Goal: Task Accomplishment & Management: Manage account settings

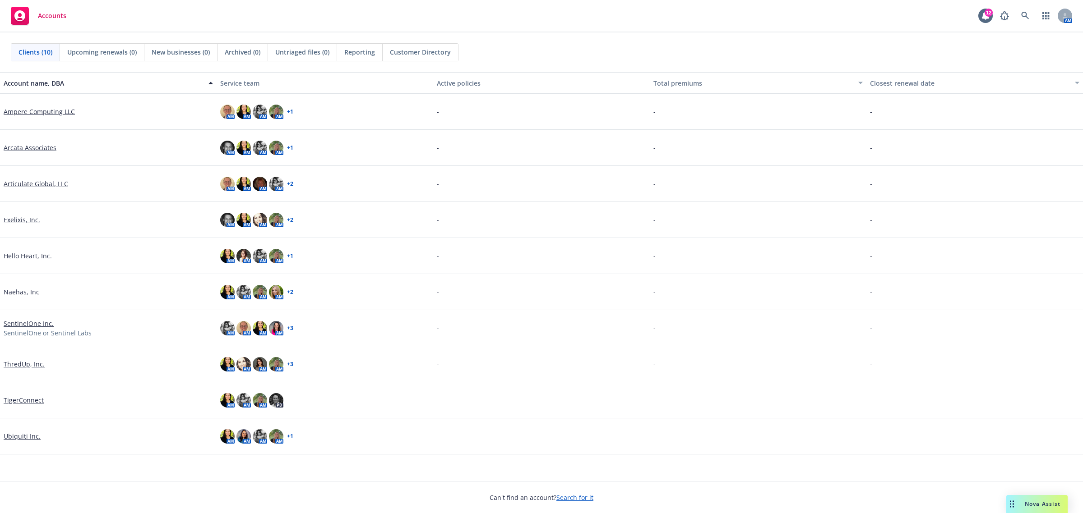
click at [30, 256] on link "Hello Heart, Inc." at bounding box center [28, 255] width 48 height 9
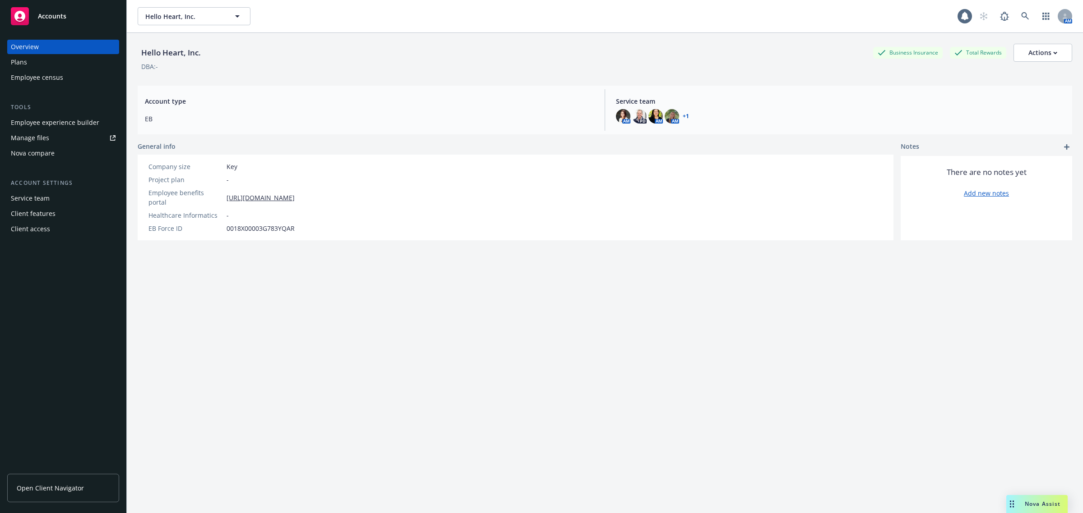
click at [69, 140] on link "Manage files" at bounding box center [63, 138] width 112 height 14
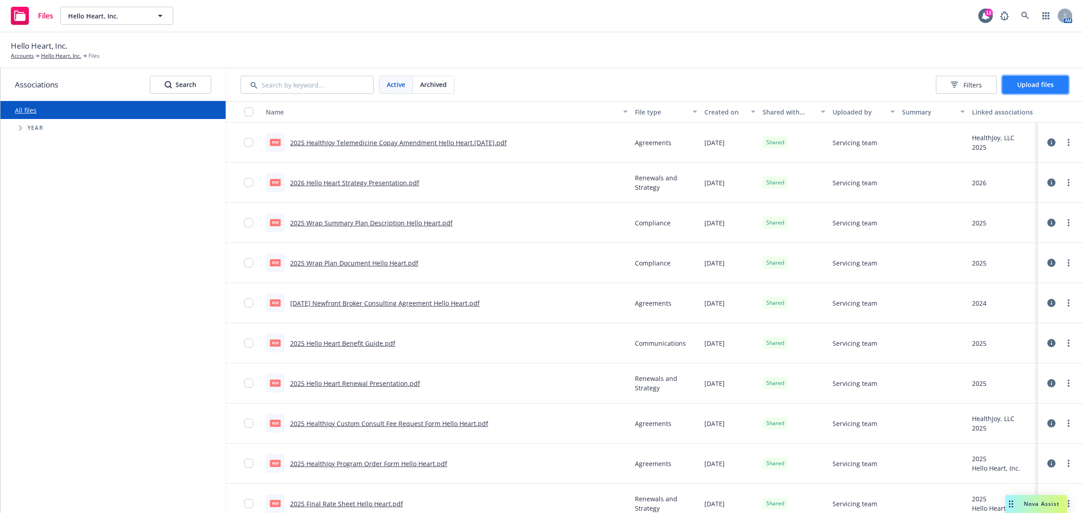
click at [1037, 82] on span "Upload files" at bounding box center [1035, 84] width 37 height 9
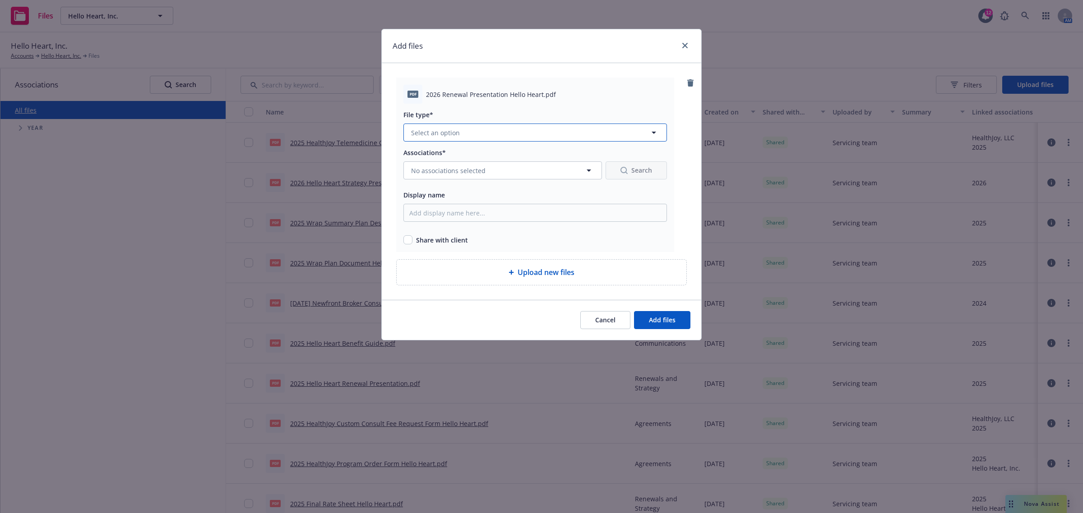
click at [437, 133] on span "Select an option" at bounding box center [435, 132] width 49 height 9
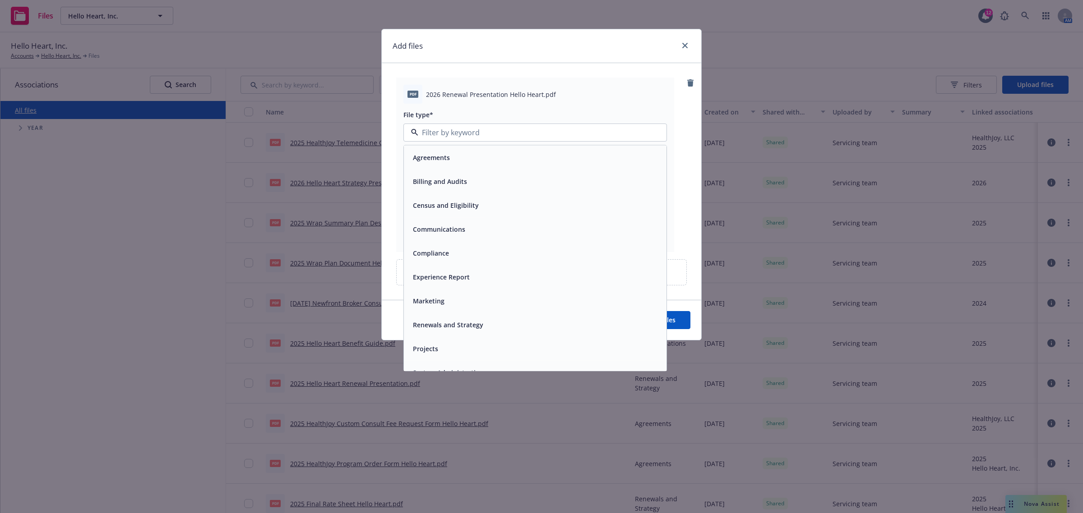
click at [468, 323] on span "Renewals and Strategy" at bounding box center [448, 324] width 70 height 9
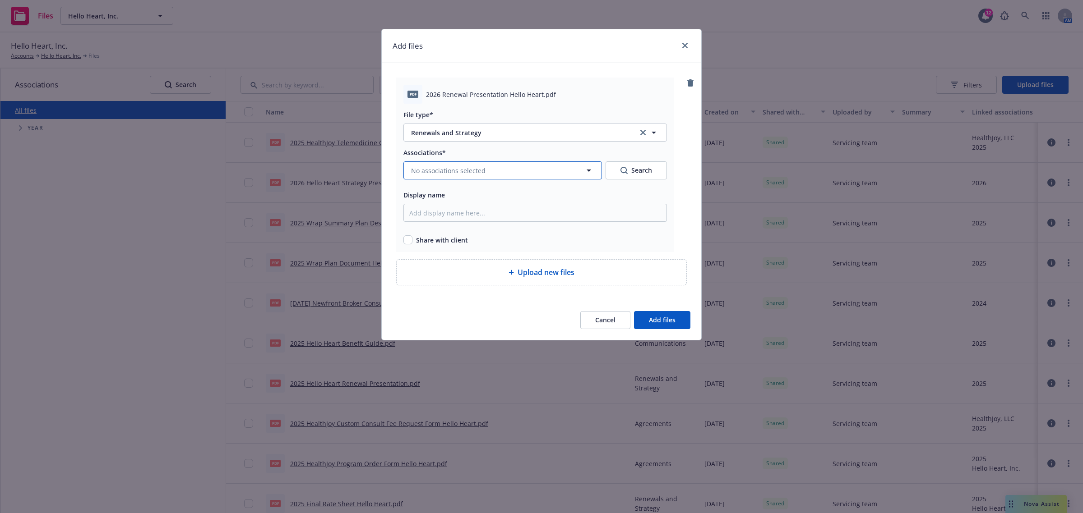
click at [437, 165] on button "No associations selected" at bounding box center [502, 170] width 198 height 18
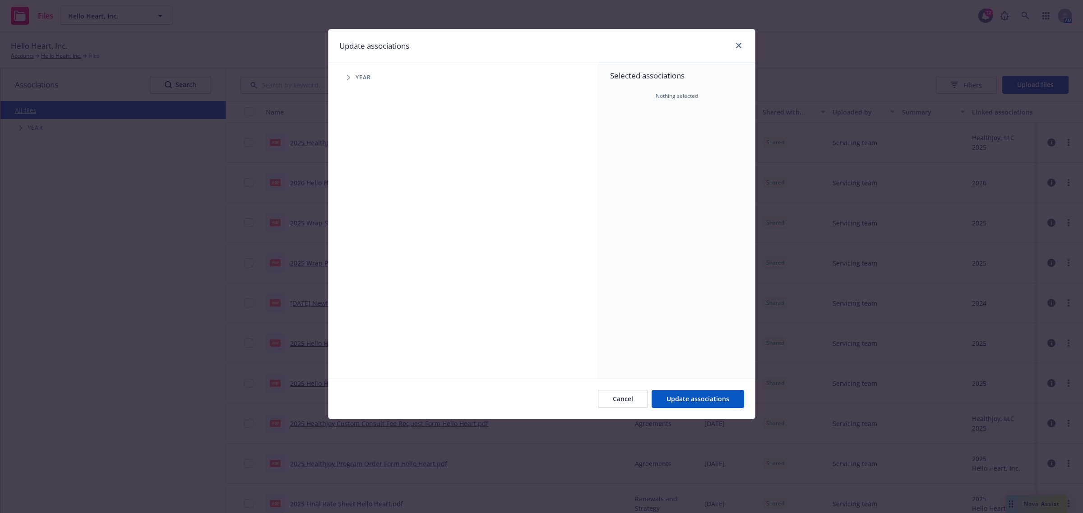
click at [361, 75] on span "Year" at bounding box center [363, 77] width 16 height 5
click at [354, 75] on span "Tree Example" at bounding box center [348, 77] width 14 height 14
click at [369, 226] on input "Tree Example" at bounding box center [371, 221] width 9 height 9
checkbox input "true"
click at [719, 409] on div "Cancel Update associations" at bounding box center [541, 399] width 426 height 40
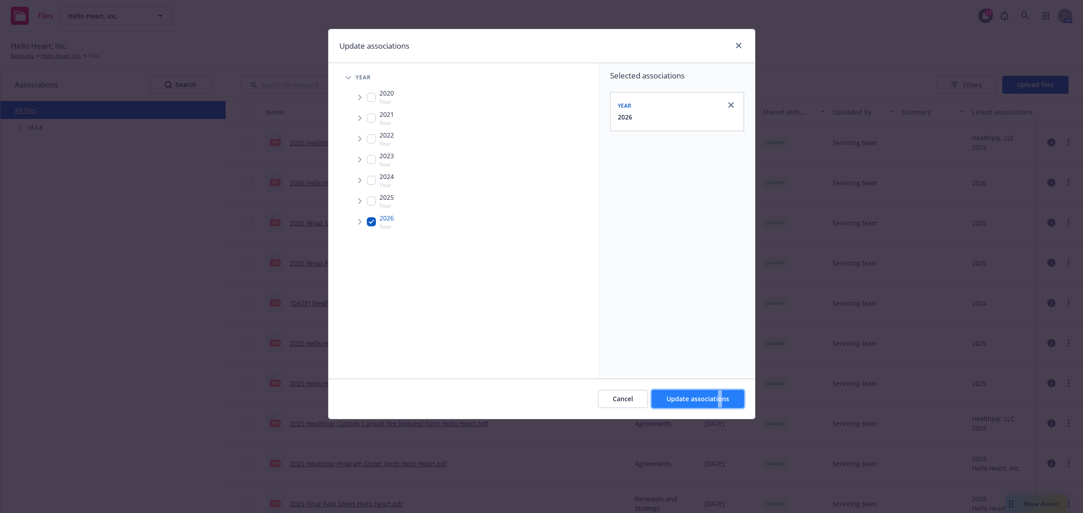
click at [718, 407] on button "Update associations" at bounding box center [697, 399] width 92 height 18
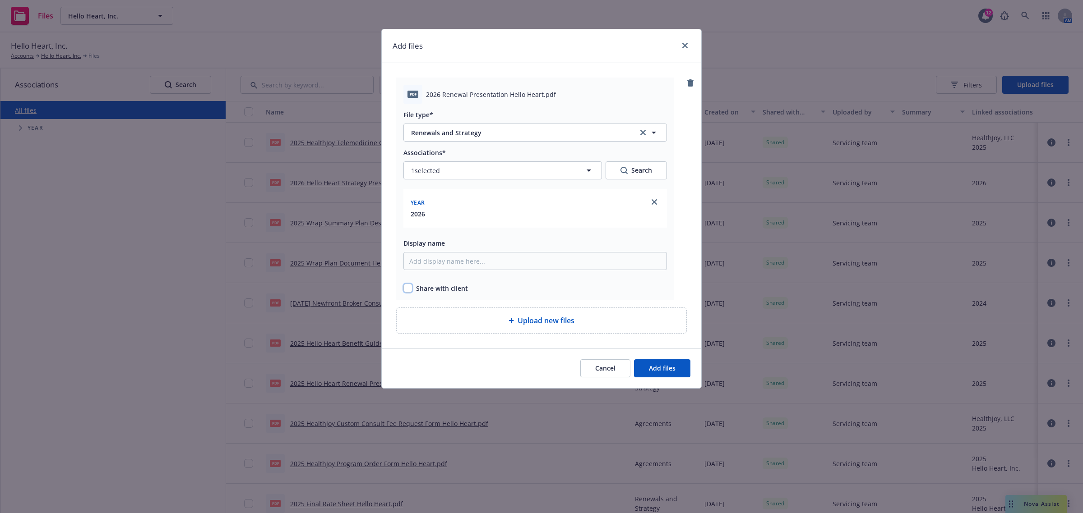
click at [406, 289] on input "checkbox" at bounding box center [407, 288] width 9 height 9
checkbox input "true"
click at [655, 366] on span "Add files" at bounding box center [662, 368] width 27 height 9
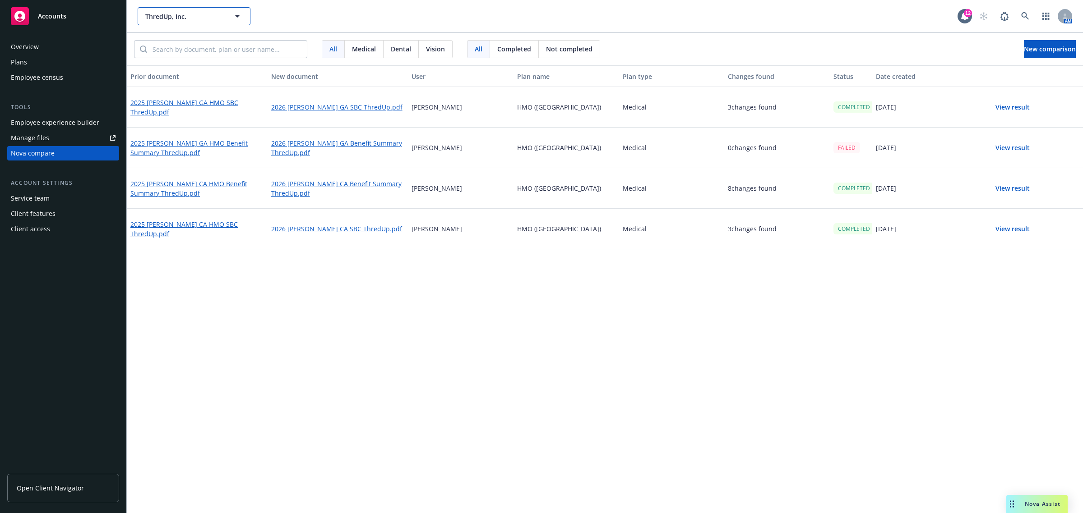
click at [180, 12] on span "ThredUp, Inc." at bounding box center [184, 16] width 78 height 9
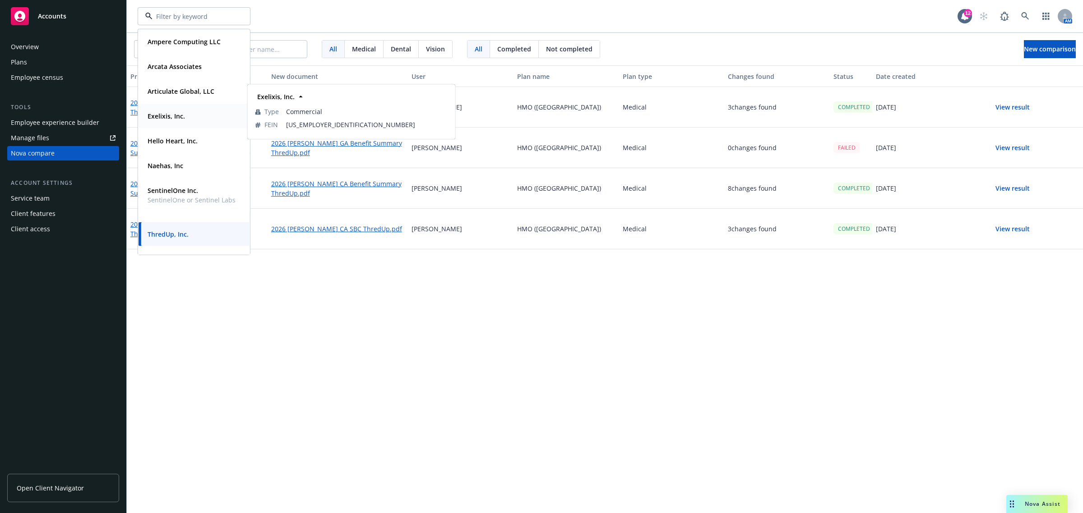
drag, startPoint x: 178, startPoint y: 117, endPoint x: 170, endPoint y: 115, distance: 8.8
click at [178, 116] on strong "Exelixis, Inc." at bounding box center [166, 116] width 37 height 9
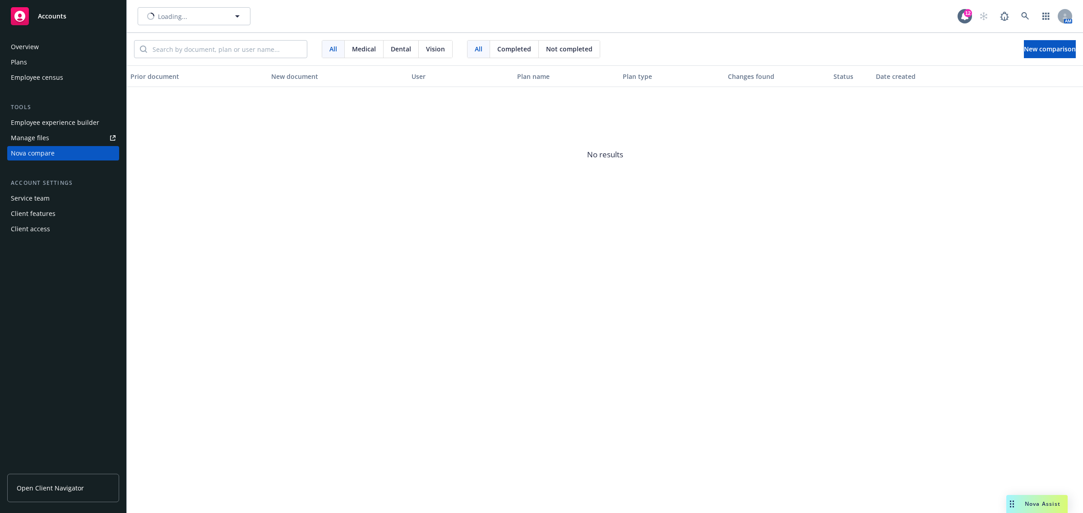
click at [79, 64] on div "Plans" at bounding box center [63, 62] width 105 height 14
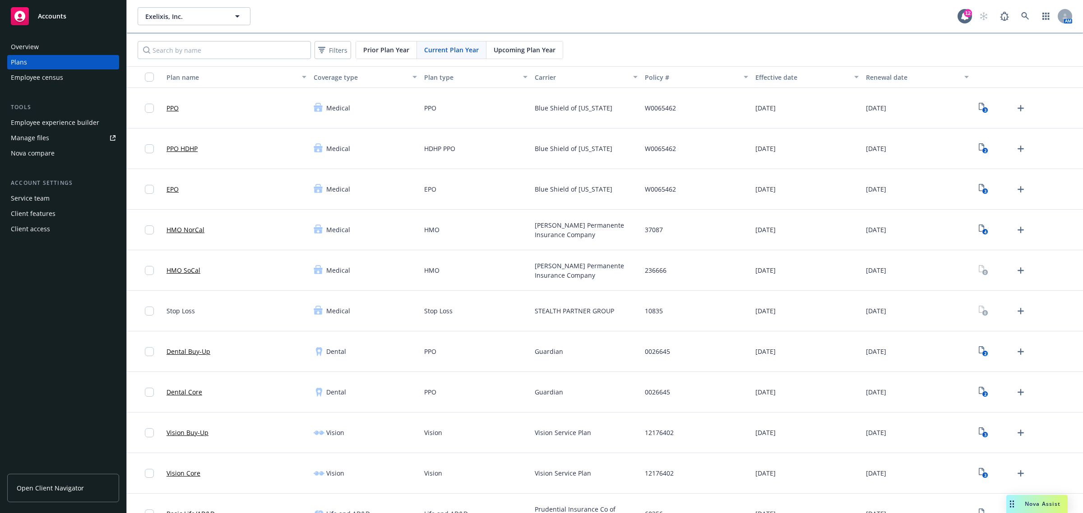
click at [508, 55] on span "Upcoming Plan Year" at bounding box center [524, 49] width 62 height 9
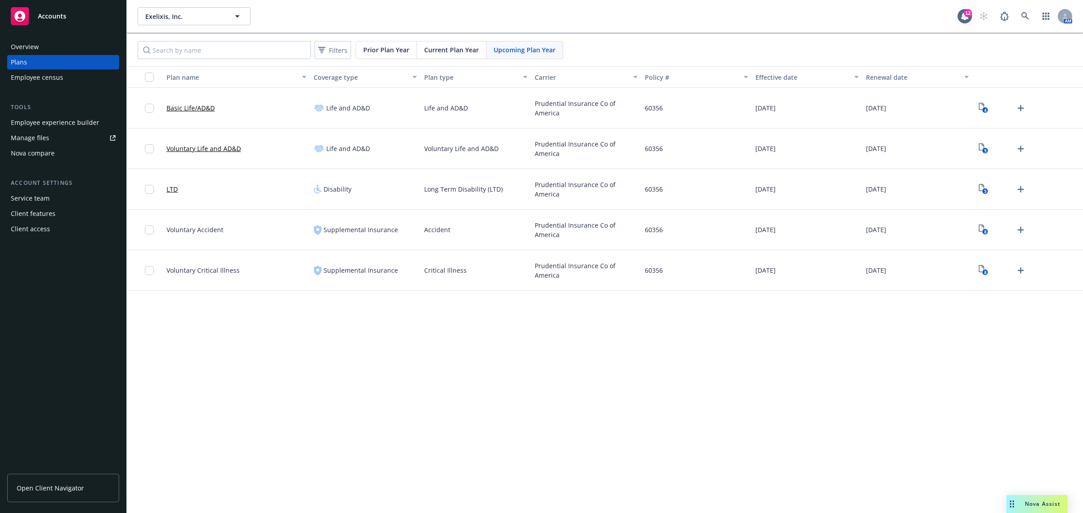
click at [461, 37] on div "Filters Prior Plan Year Current Plan Year Upcoming Plan Year" at bounding box center [605, 50] width 956 height 32
click at [464, 39] on div "Filters Prior Plan Year Current Plan Year Upcoming Plan Year" at bounding box center [605, 50] width 956 height 32
drag, startPoint x: 460, startPoint y: 40, endPoint x: 456, endPoint y: 43, distance: 4.8
click at [458, 41] on div "Filters Prior Plan Year Current Plan Year Upcoming Plan Year" at bounding box center [605, 50] width 956 height 32
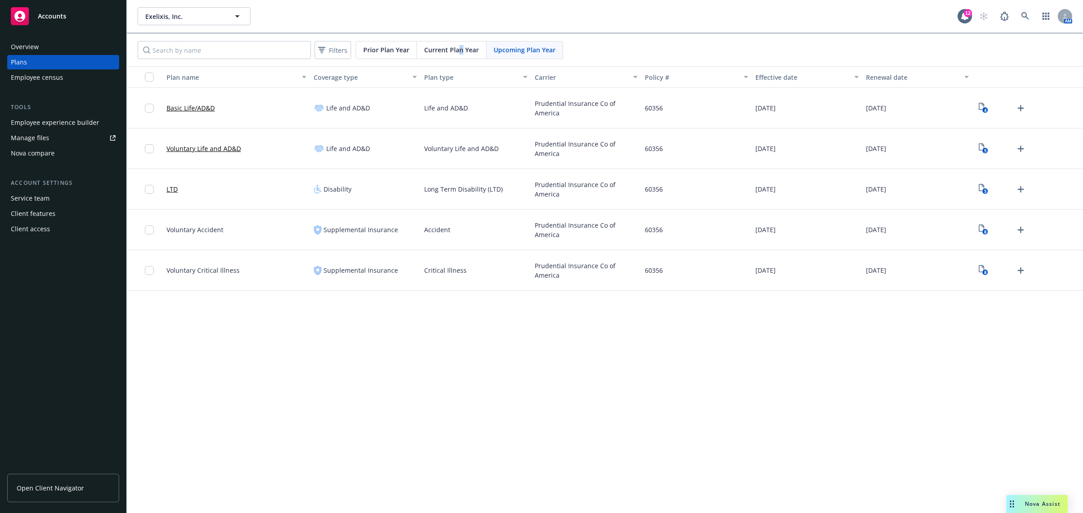
click at [458, 43] on div "Current Plan Year" at bounding box center [451, 49] width 69 height 17
